Goal: Information Seeking & Learning: Learn about a topic

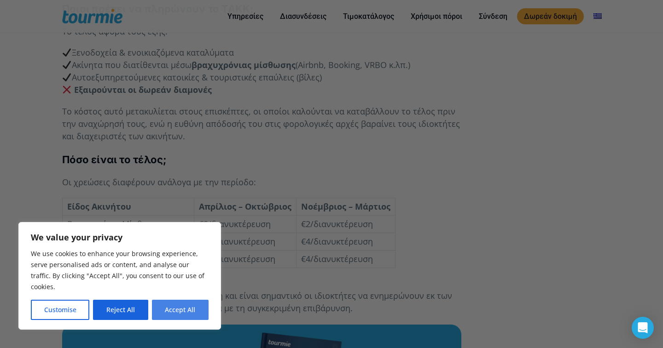
click at [165, 302] on button "Accept All" at bounding box center [180, 310] width 57 height 20
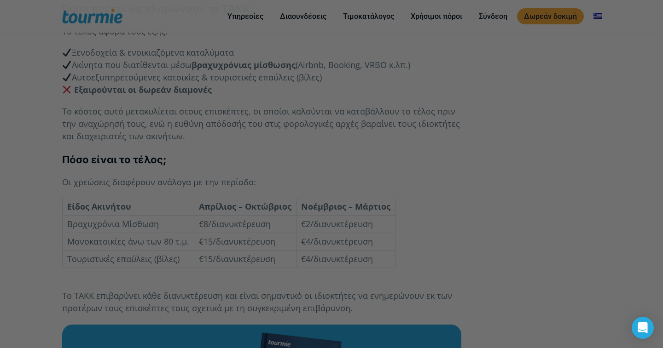
checkbox input "true"
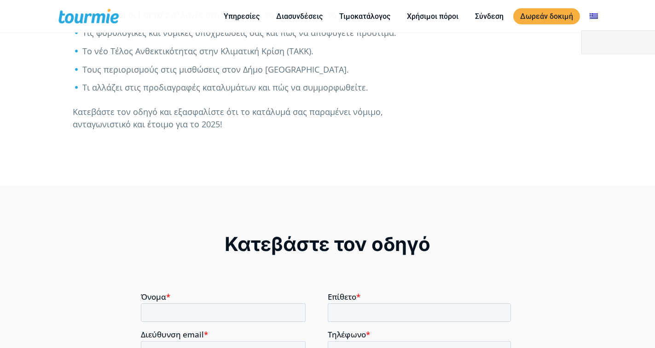
scroll to position [525, 0]
